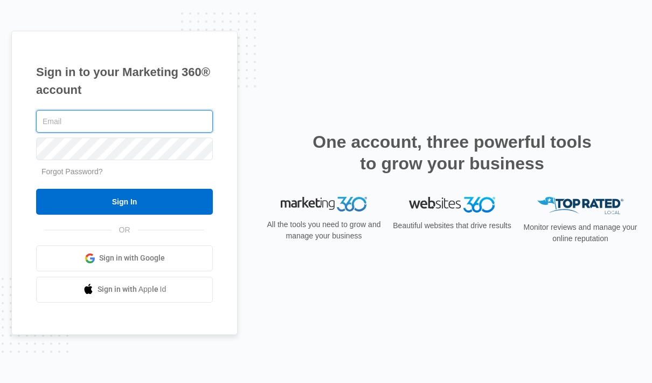
type input "greg@lookoutblinds.com"
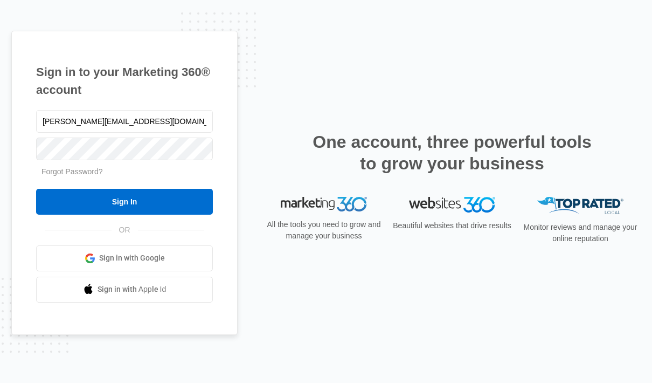
click at [153, 214] on input "Sign In" at bounding box center [124, 202] width 177 height 26
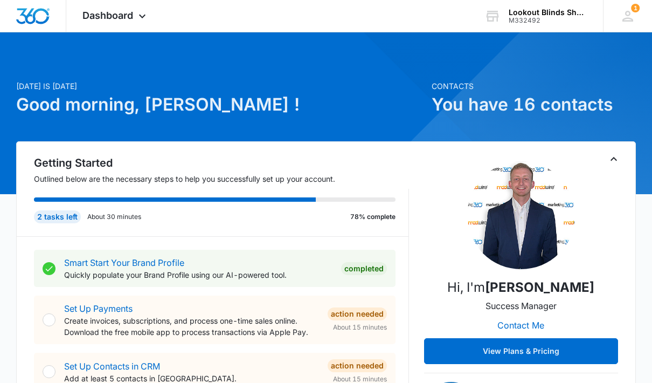
click at [136, 19] on icon at bounding box center [142, 16] width 13 height 13
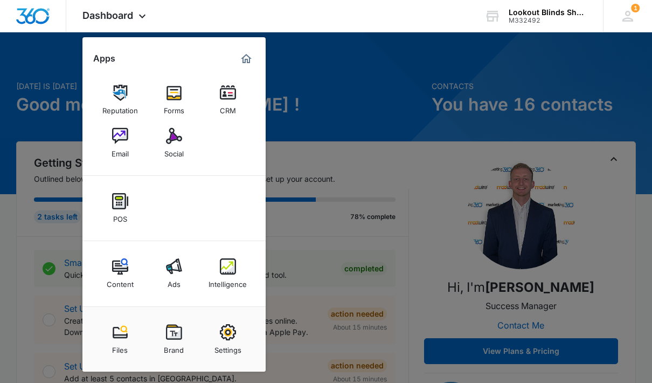
click at [228, 273] on img at bounding box center [228, 266] width 16 height 16
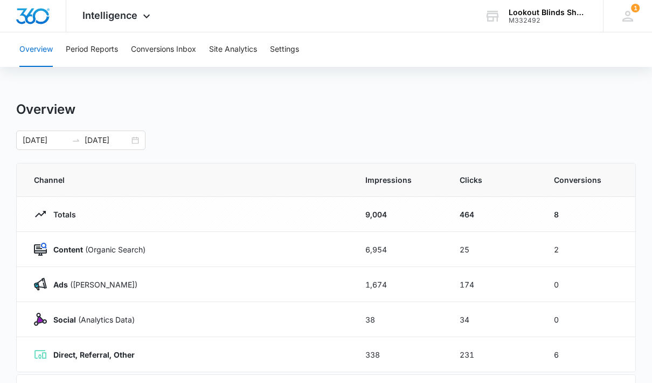
click at [175, 56] on button "Conversions Inbox" at bounding box center [163, 49] width 65 height 34
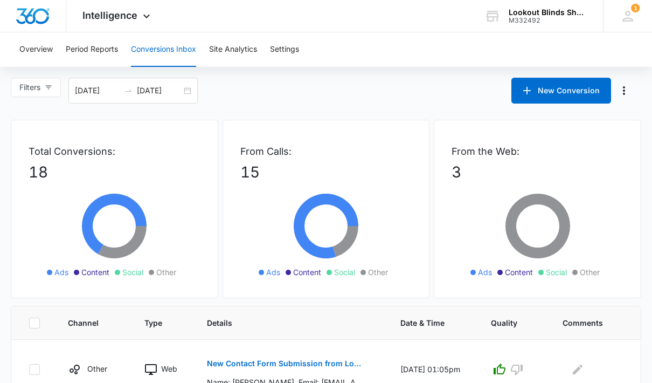
click at [41, 53] on button "Overview" at bounding box center [35, 49] width 33 height 34
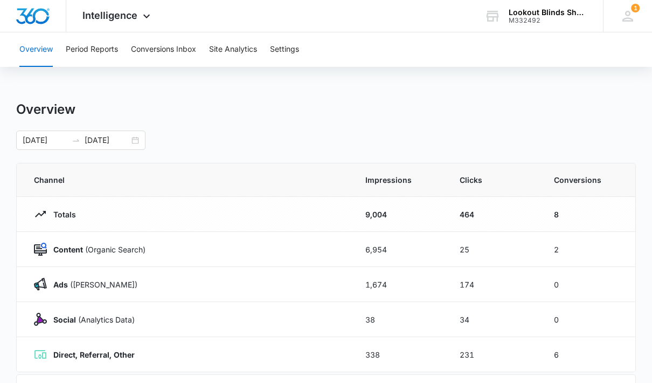
click at [40, 55] on button "Overview" at bounding box center [35, 49] width 33 height 34
click at [94, 55] on button "Period Reports" at bounding box center [92, 49] width 52 height 34
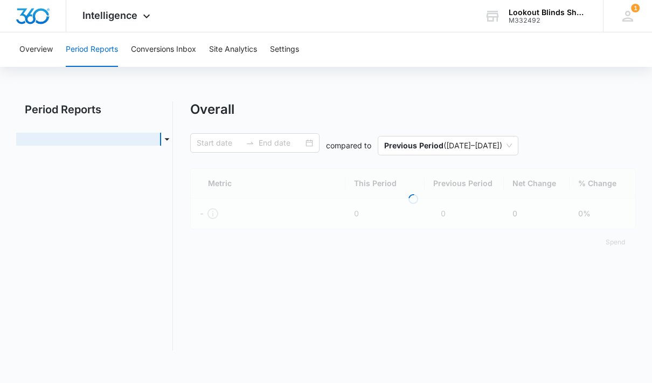
type input "[DATE]"
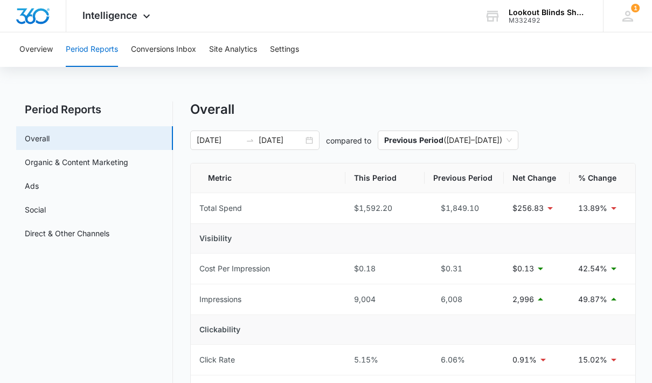
click at [170, 58] on button "Conversions Inbox" at bounding box center [163, 49] width 65 height 34
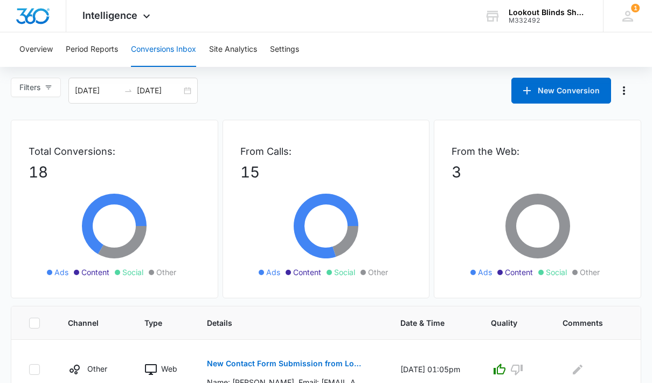
click at [230, 54] on button "Site Analytics" at bounding box center [233, 49] width 48 height 34
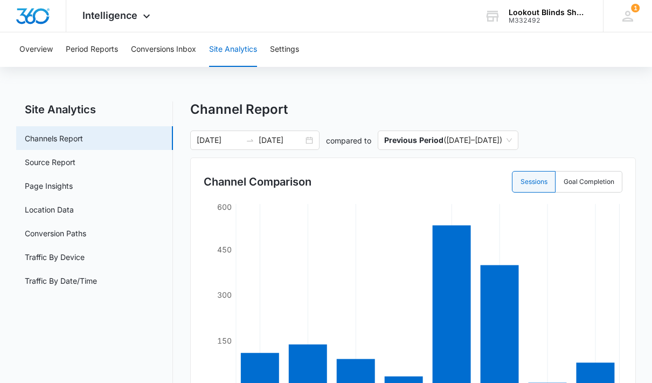
click at [288, 52] on button "Settings" at bounding box center [284, 49] width 29 height 34
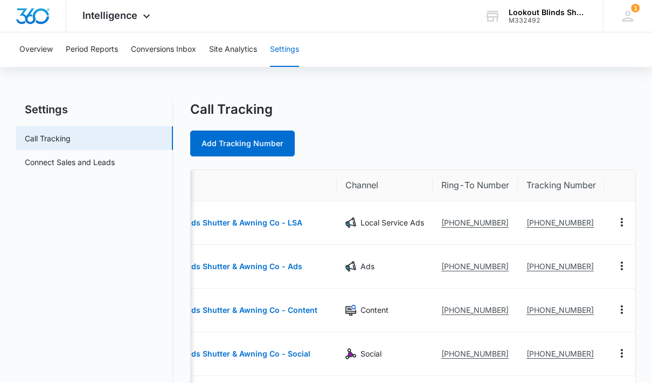
click at [76, 162] on link "Connect Sales and Leads" at bounding box center [70, 161] width 90 height 11
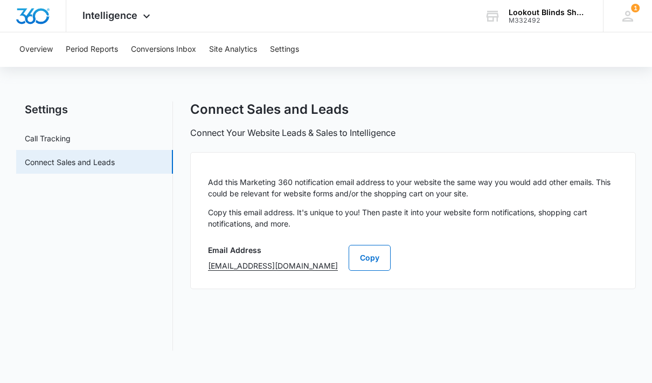
click at [284, 50] on button "Settings" at bounding box center [284, 49] width 29 height 34
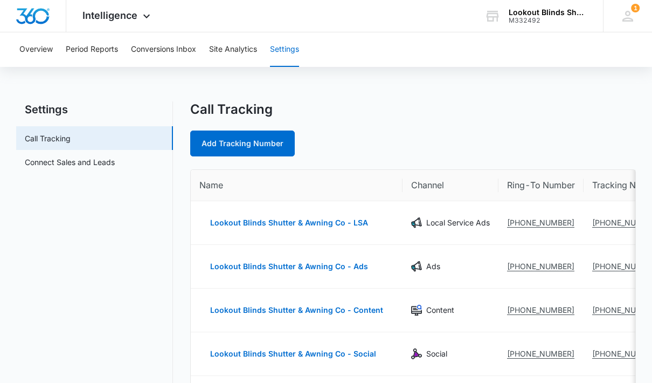
click at [137, 17] on div "Intelligence Apps Reputation Forms CRM Email Social POS Content Ads Intelligenc…" at bounding box center [117, 16] width 103 height 32
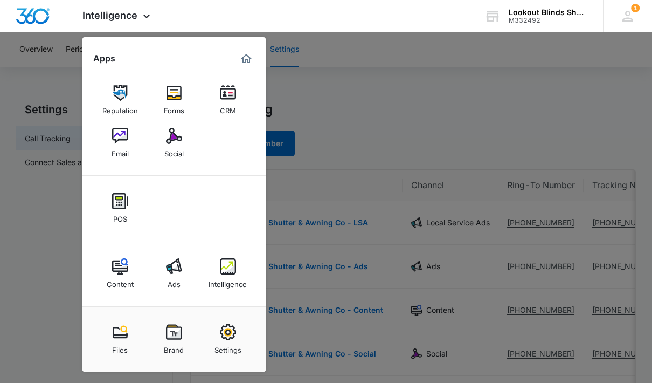
click at [231, 268] on img at bounding box center [228, 266] width 16 height 16
